Goal: Information Seeking & Learning: Find specific fact

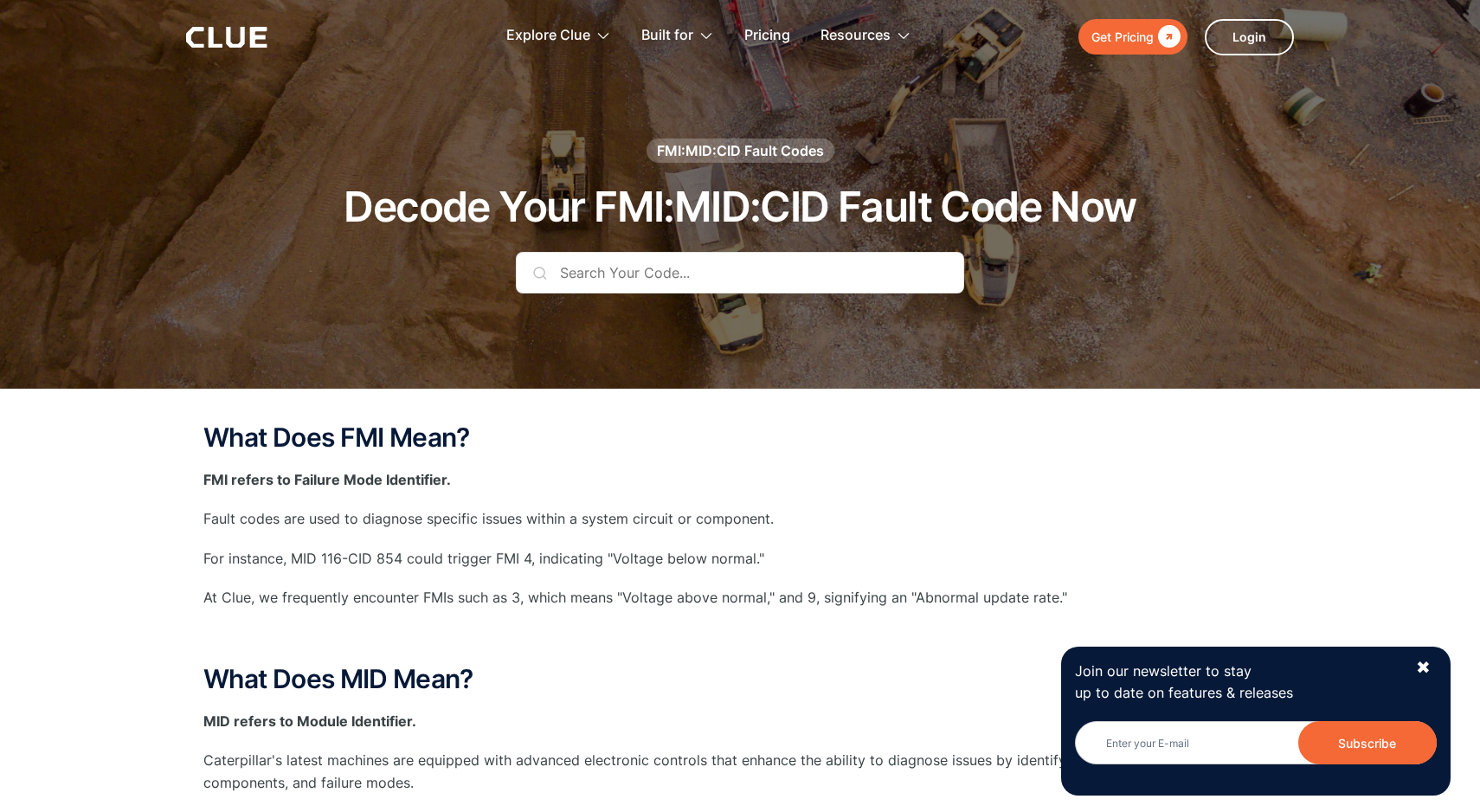
click at [552, 262] on input "text" at bounding box center [740, 273] width 448 height 42
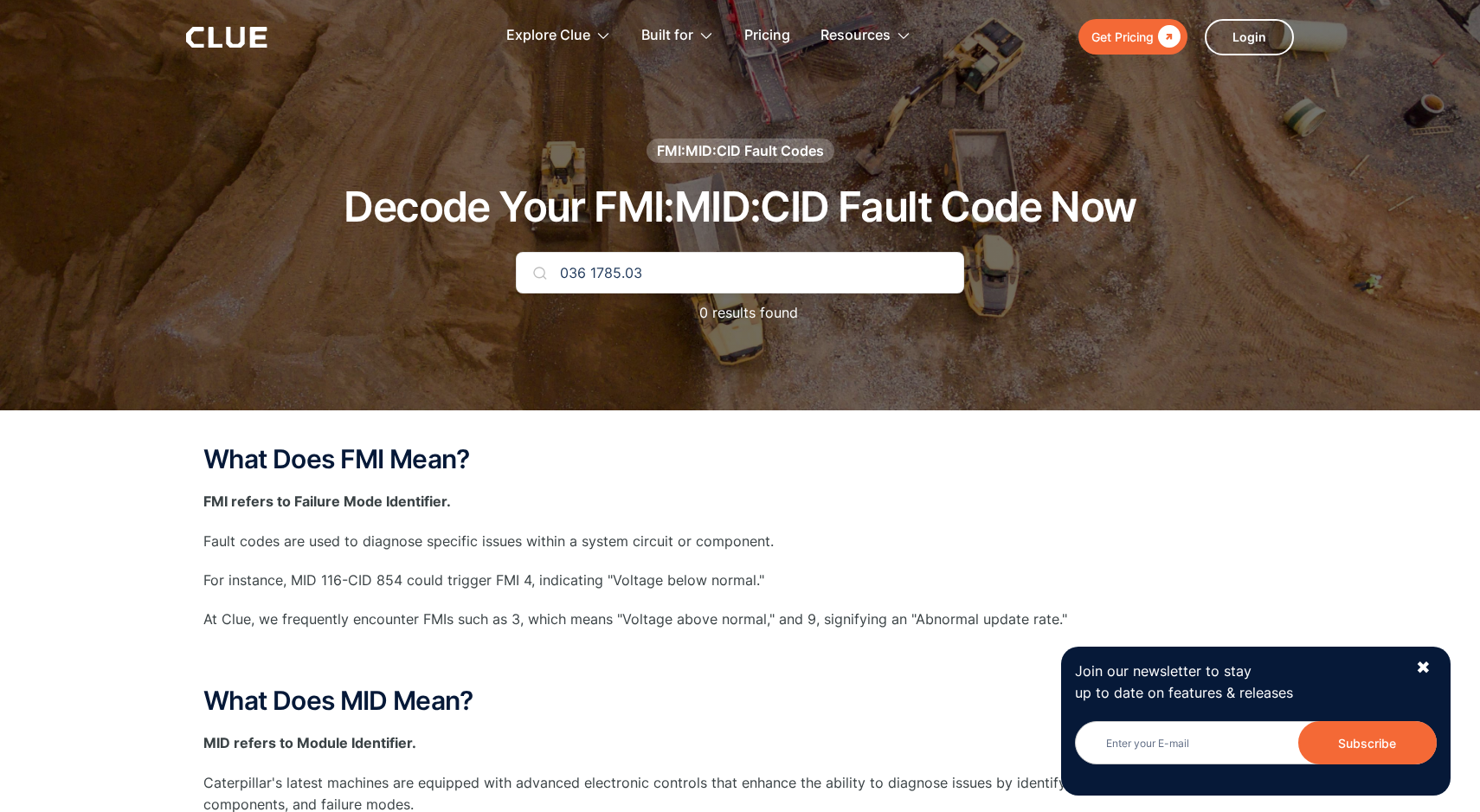
click at [538, 270] on img at bounding box center [539, 272] width 14 height 14
click at [787, 279] on input "036 1785.03" at bounding box center [740, 273] width 448 height 42
click at [543, 276] on img at bounding box center [539, 272] width 14 height 14
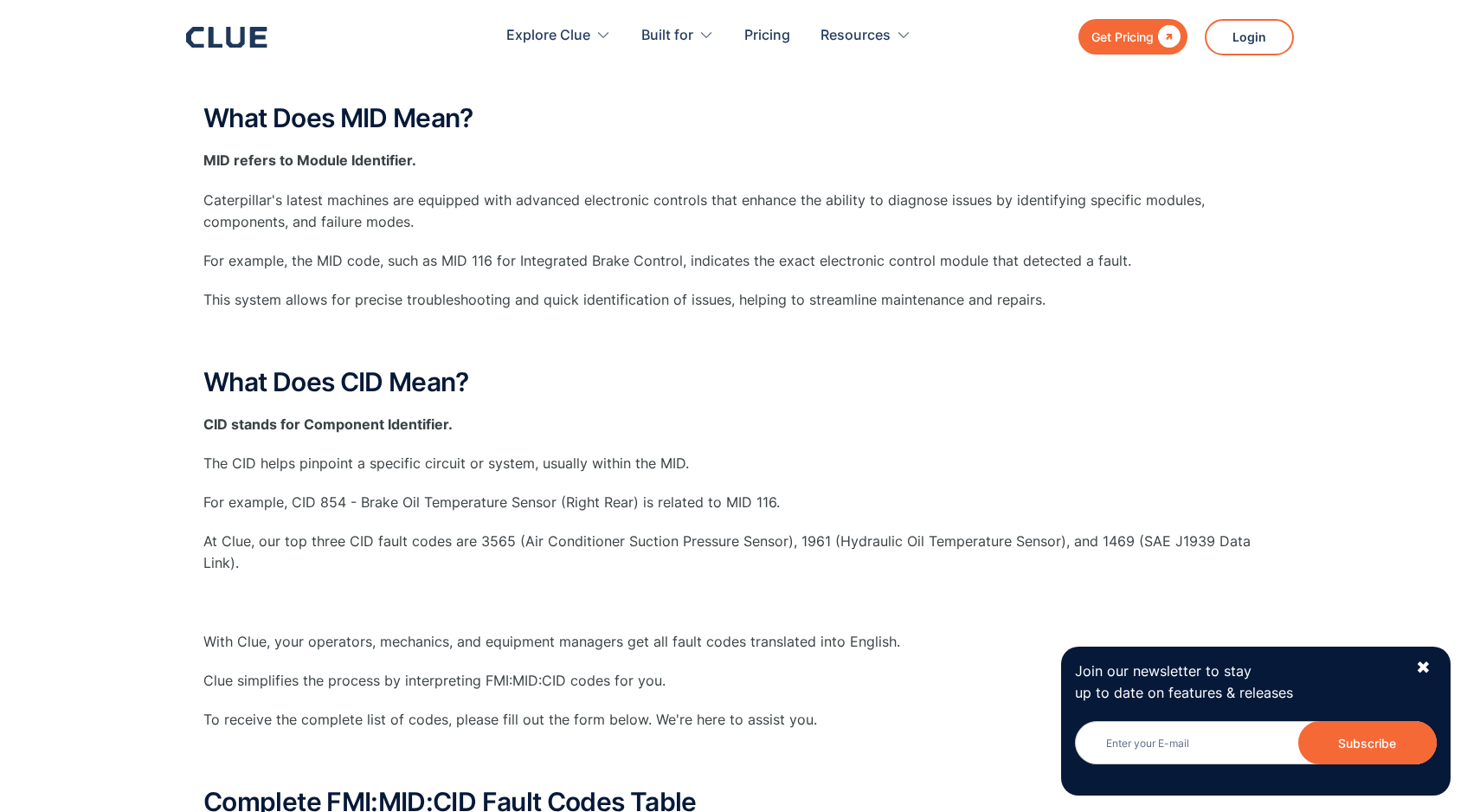
scroll to position [588, 0]
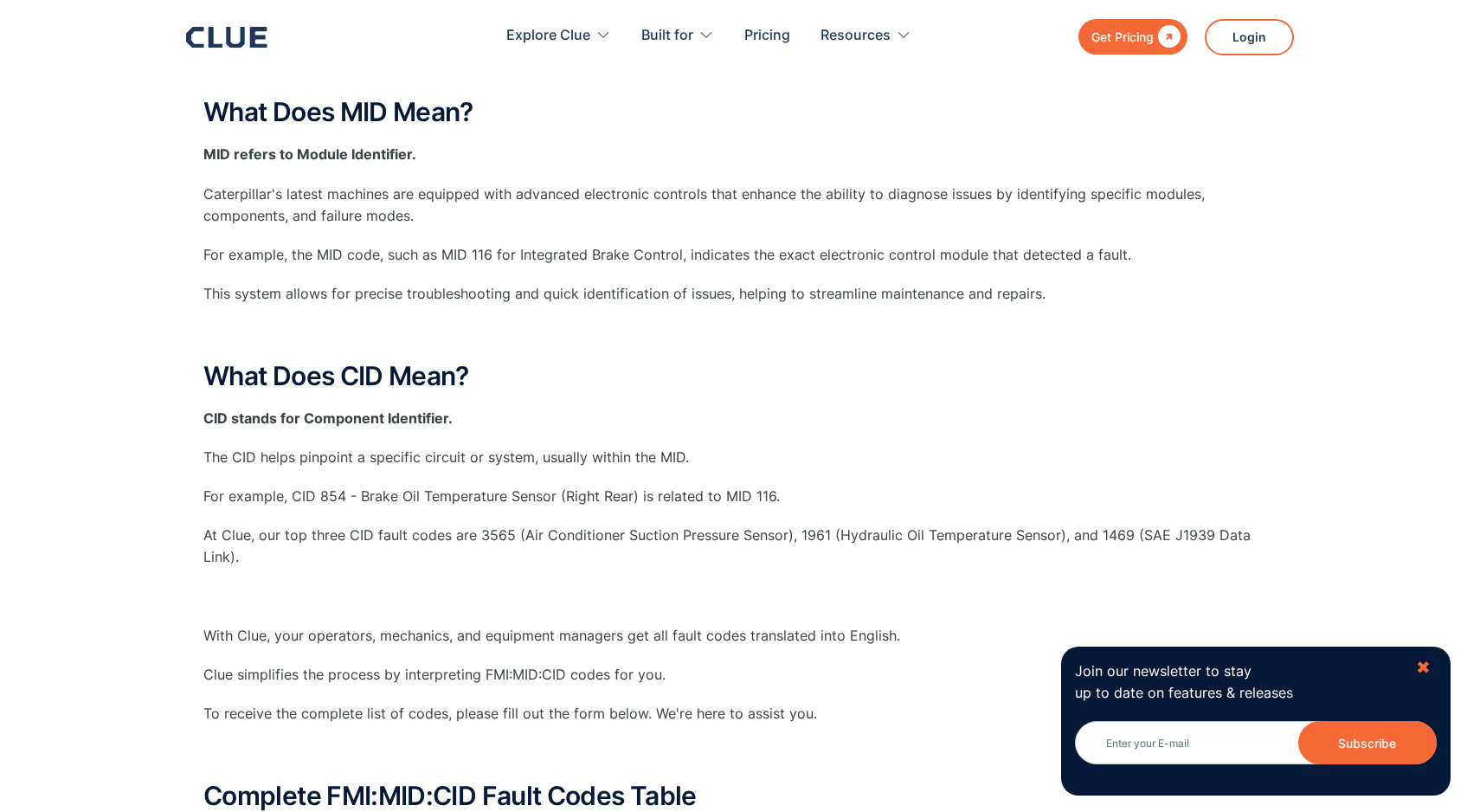
click at [1426, 660] on div "✖" at bounding box center [1423, 668] width 15 height 22
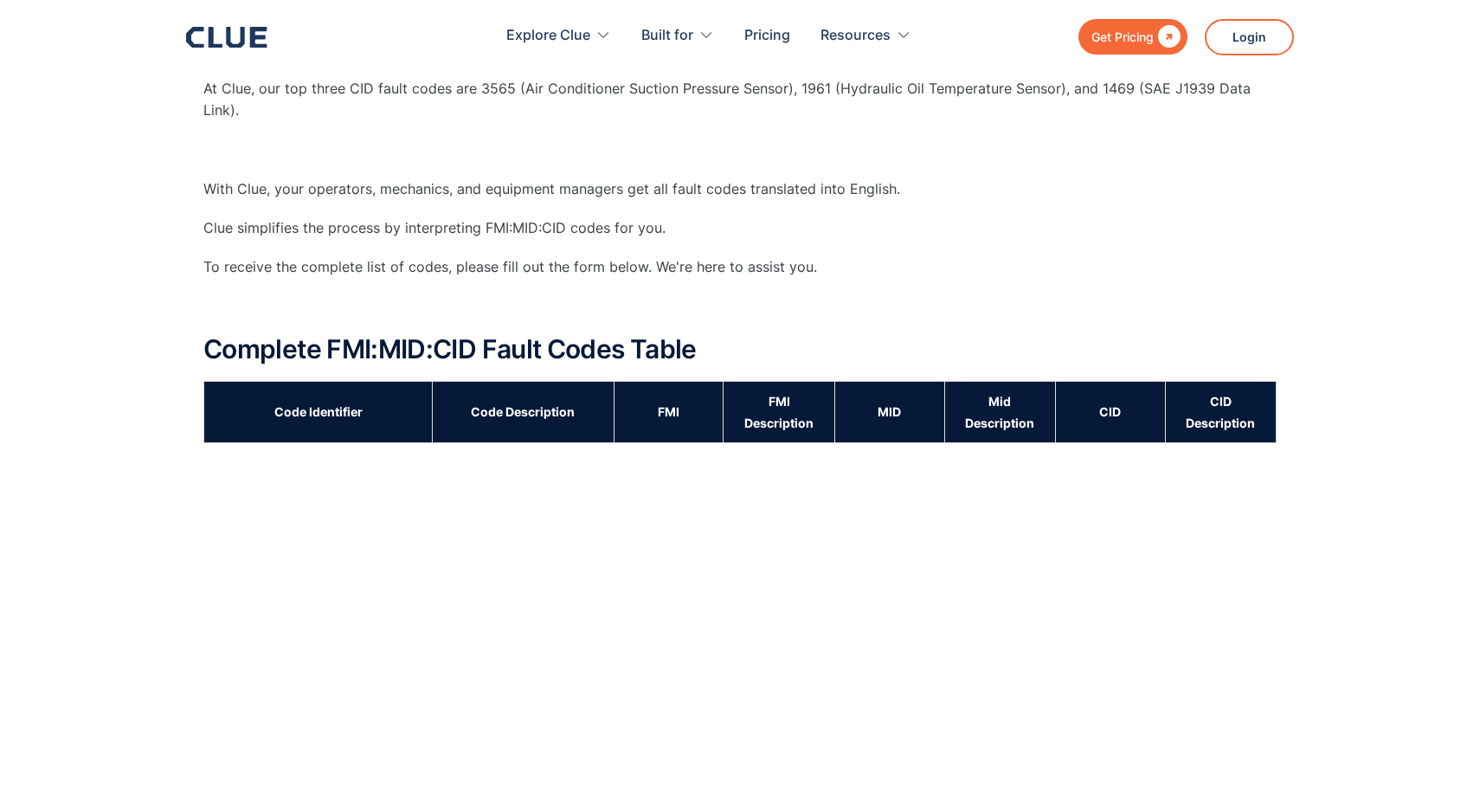
scroll to position [1036, 0]
click at [876, 420] on th "MID" at bounding box center [888, 411] width 110 height 62
click at [883, 408] on th "MID" at bounding box center [888, 411] width 110 height 62
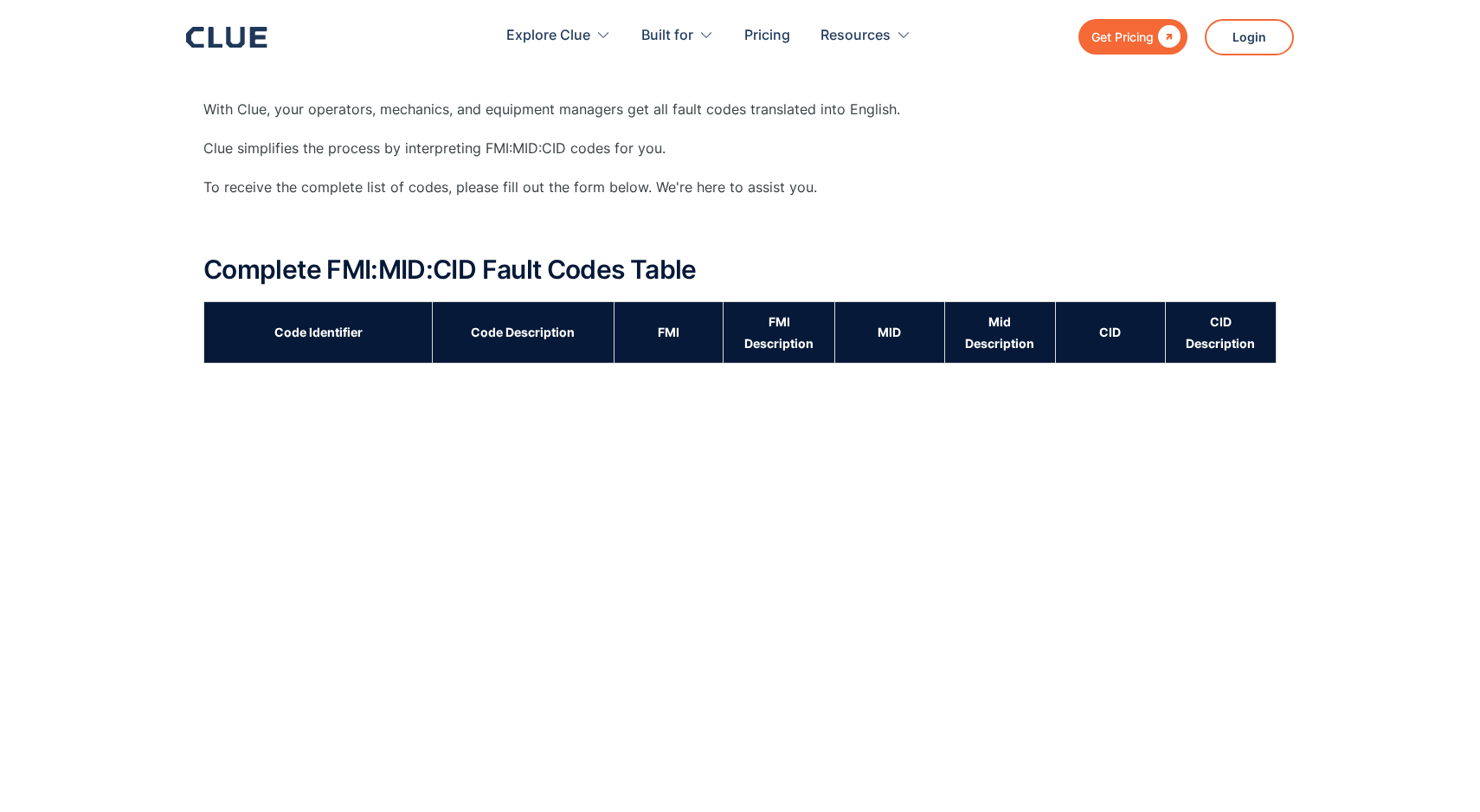
scroll to position [1110, 0]
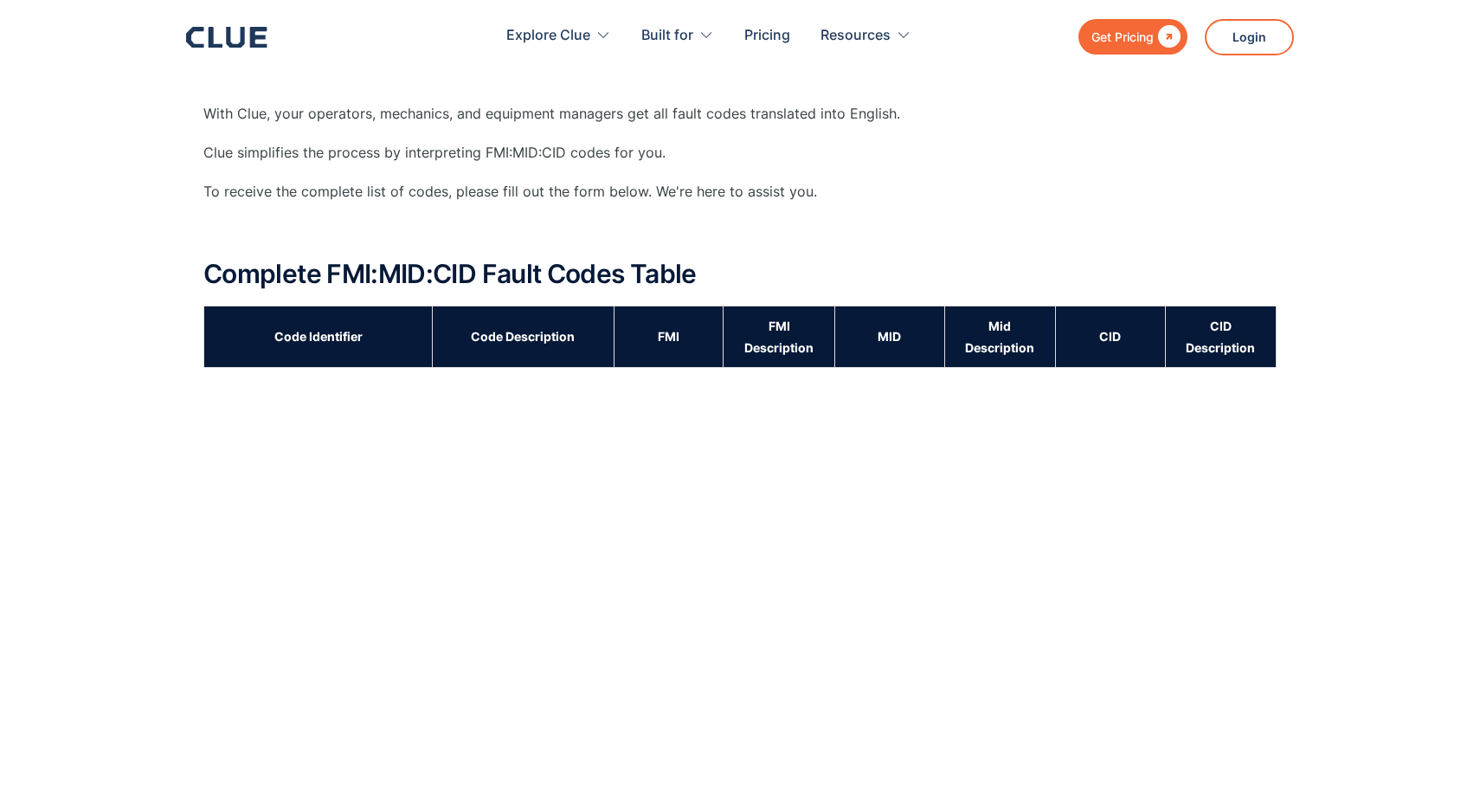
click at [280, 274] on h2 "Complete FMI:MID:CID Fault Codes Table" at bounding box center [740, 273] width 1073 height 28
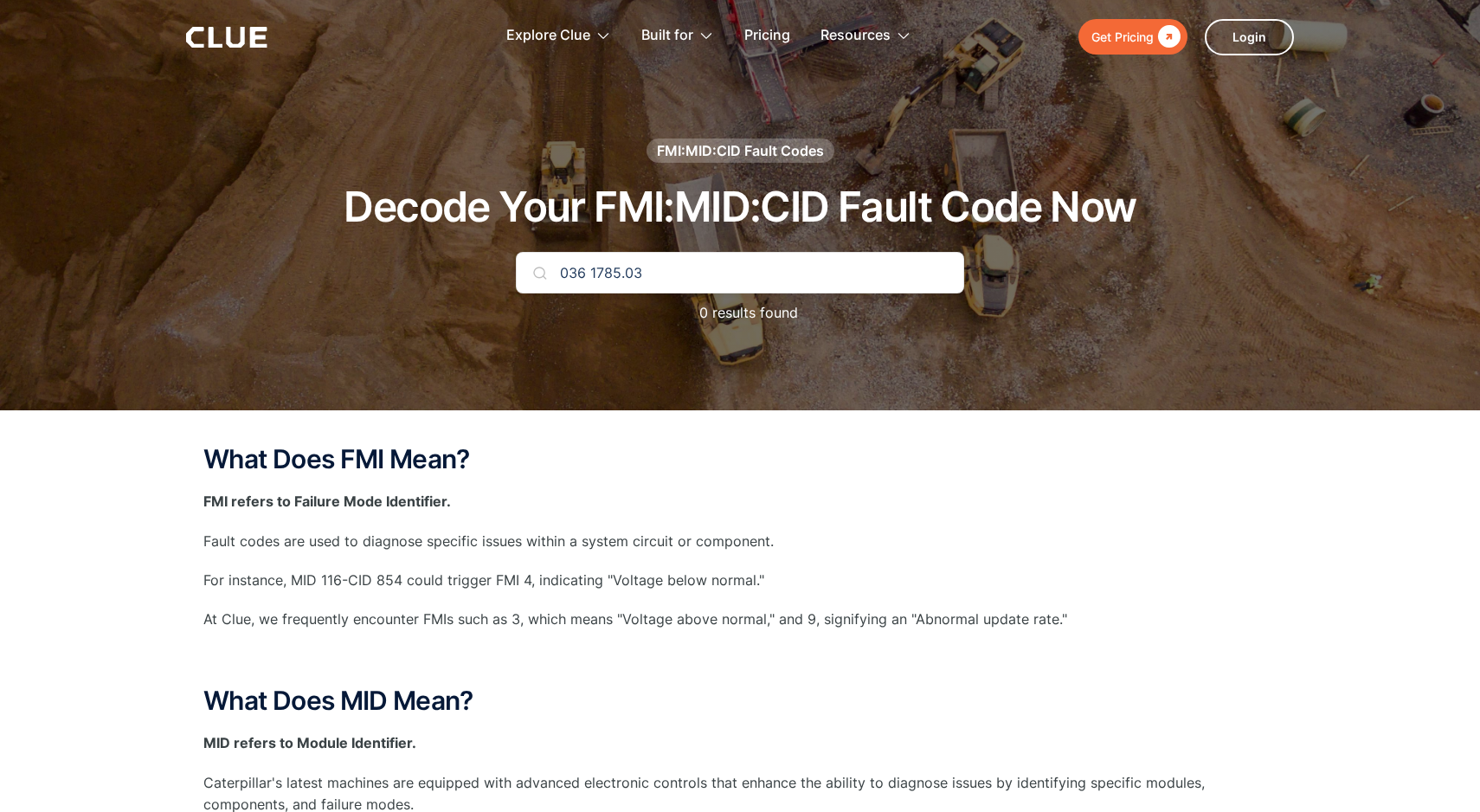
scroll to position [0, 0]
click at [728, 152] on div "FMI:MID:CID Fault Codes" at bounding box center [740, 150] width 167 height 19
click at [696, 272] on input "036 1785.03" at bounding box center [740, 273] width 448 height 42
type input "0"
type input "1785"
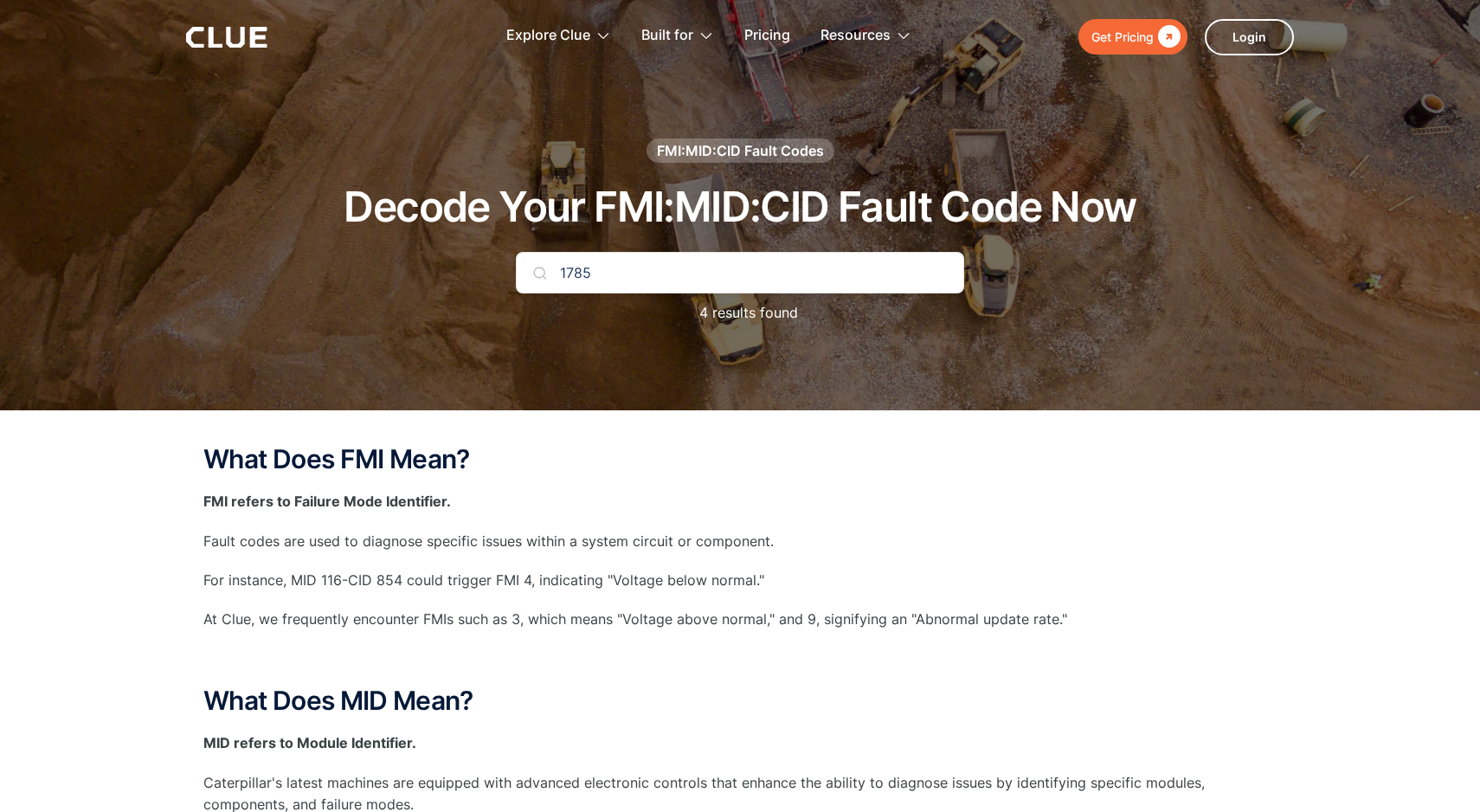
click at [542, 272] on img at bounding box center [539, 272] width 14 height 14
